Goal: Task Accomplishment & Management: Manage account settings

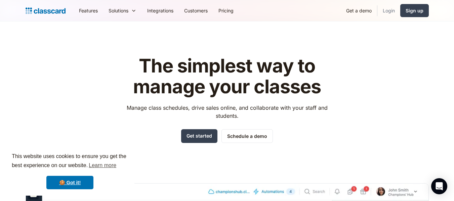
click at [389, 9] on link "Login" at bounding box center [388, 10] width 23 height 15
click at [384, 13] on link "Login" at bounding box center [388, 10] width 23 height 15
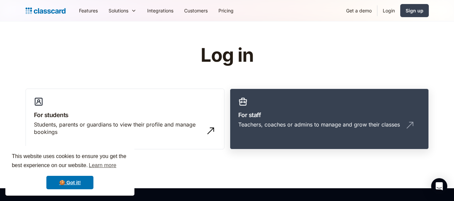
click at [277, 106] on link "For staff Teachers, coaches or admins to manage and grow their classes" at bounding box center [329, 119] width 199 height 61
click at [314, 117] on h3 "For staff" at bounding box center [329, 115] width 182 height 9
